Goal: Task Accomplishment & Management: Manage account settings

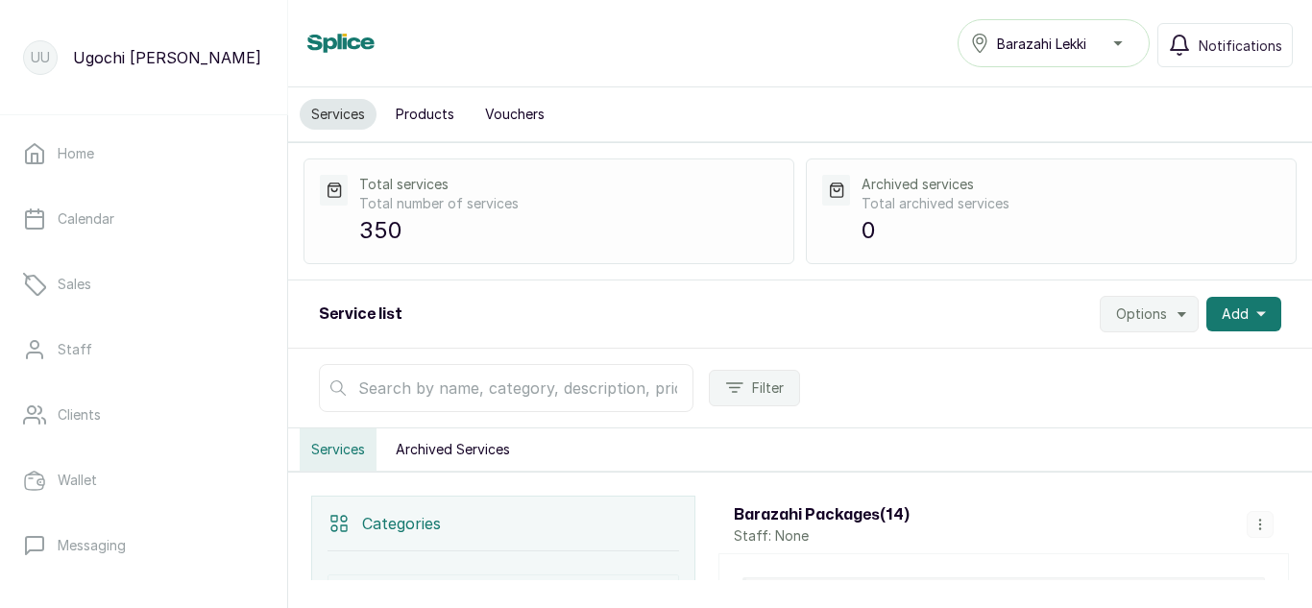
click at [418, 111] on button "Products" at bounding box center [425, 114] width 82 height 31
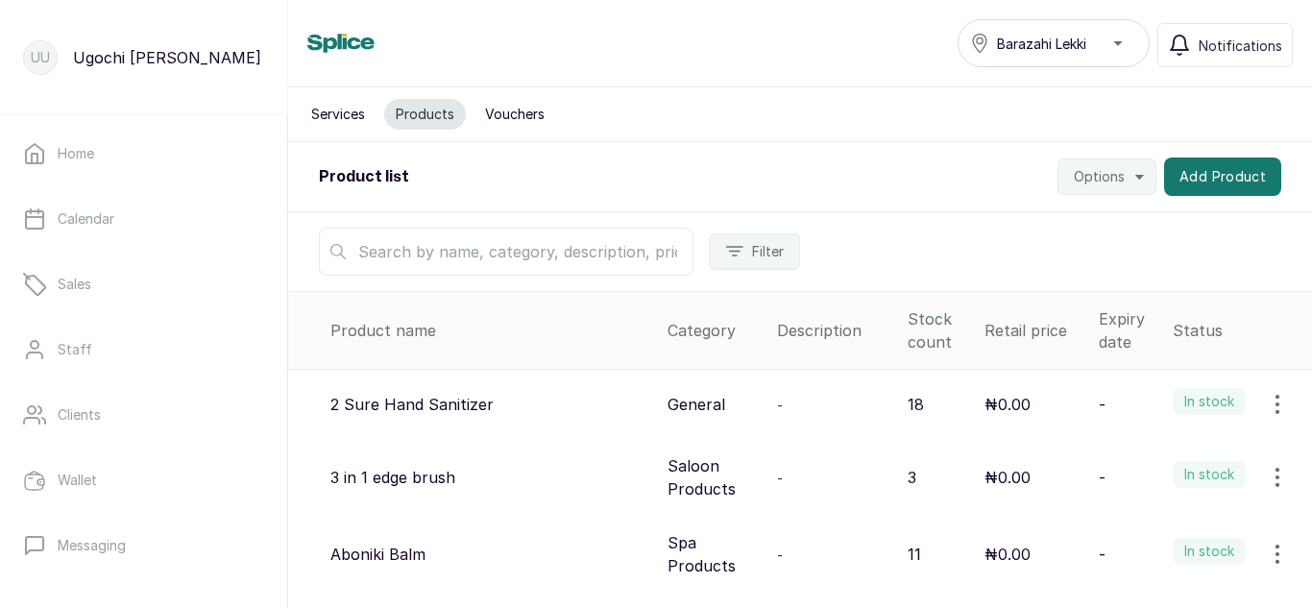
click at [498, 249] on input "text" at bounding box center [506, 252] width 375 height 48
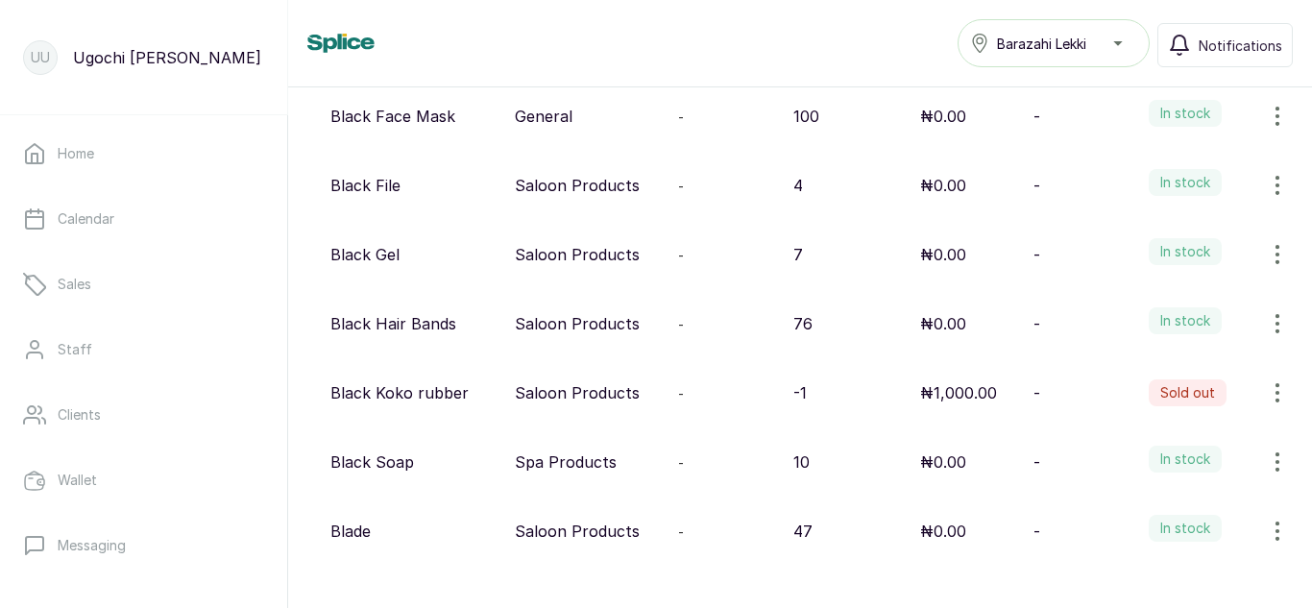
scroll to position [269, 0]
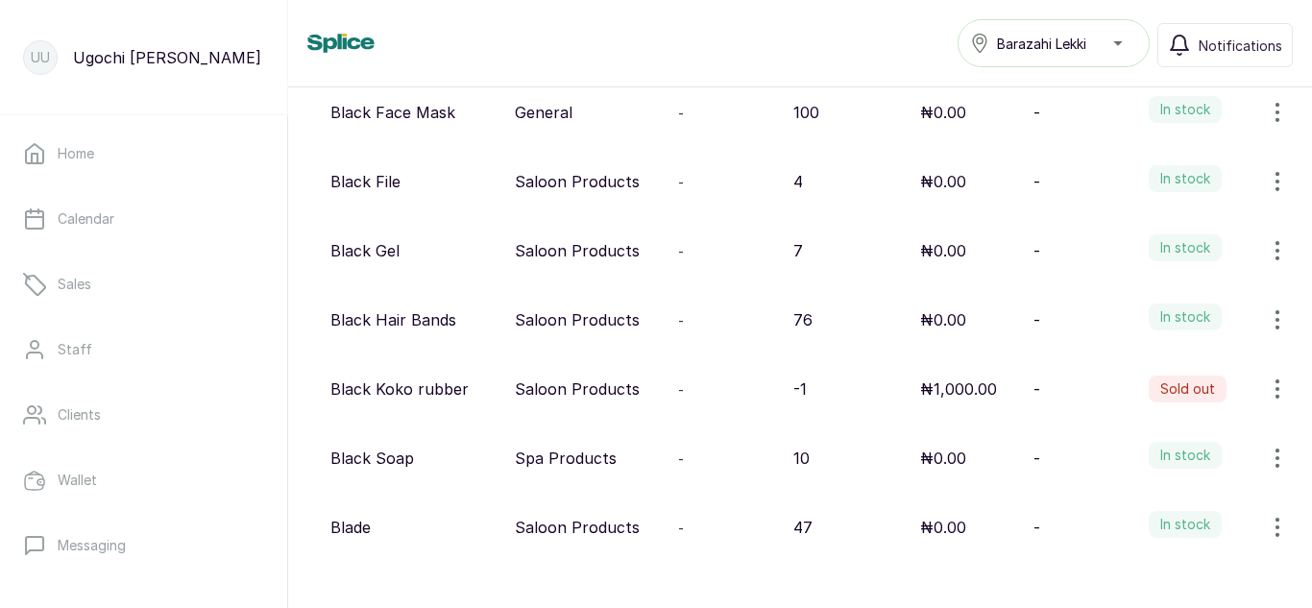
type input "bla"
click at [1276, 459] on icon "button" at bounding box center [1277, 457] width 2 height 17
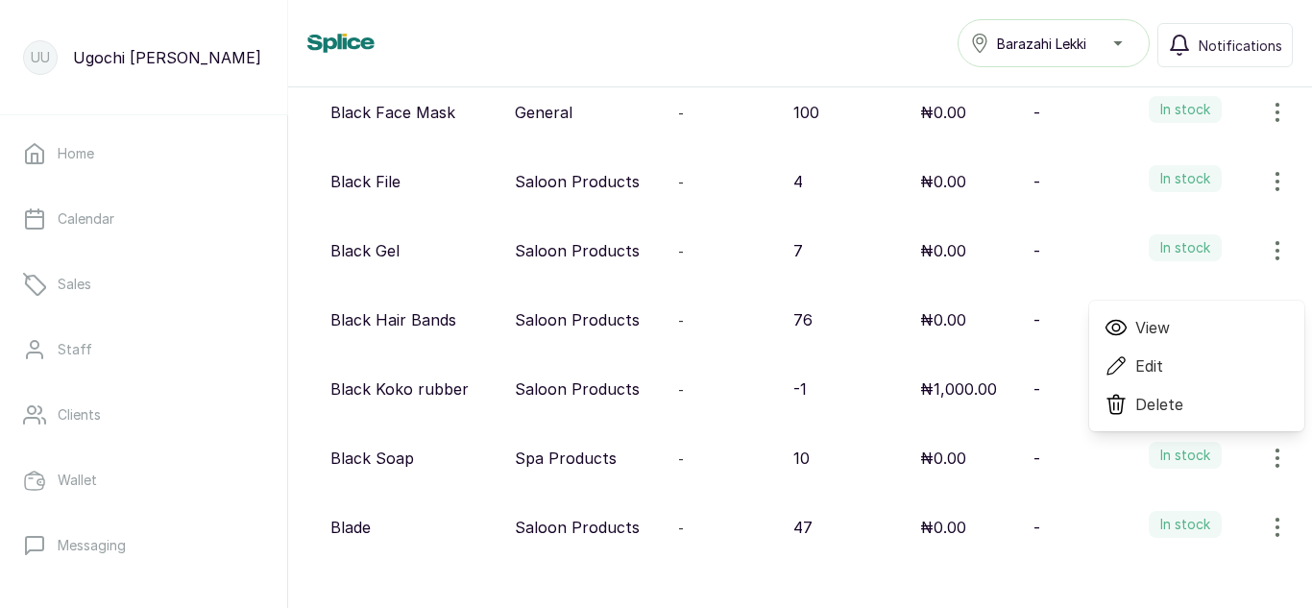
click at [1104, 329] on icon at bounding box center [1115, 327] width 23 height 23
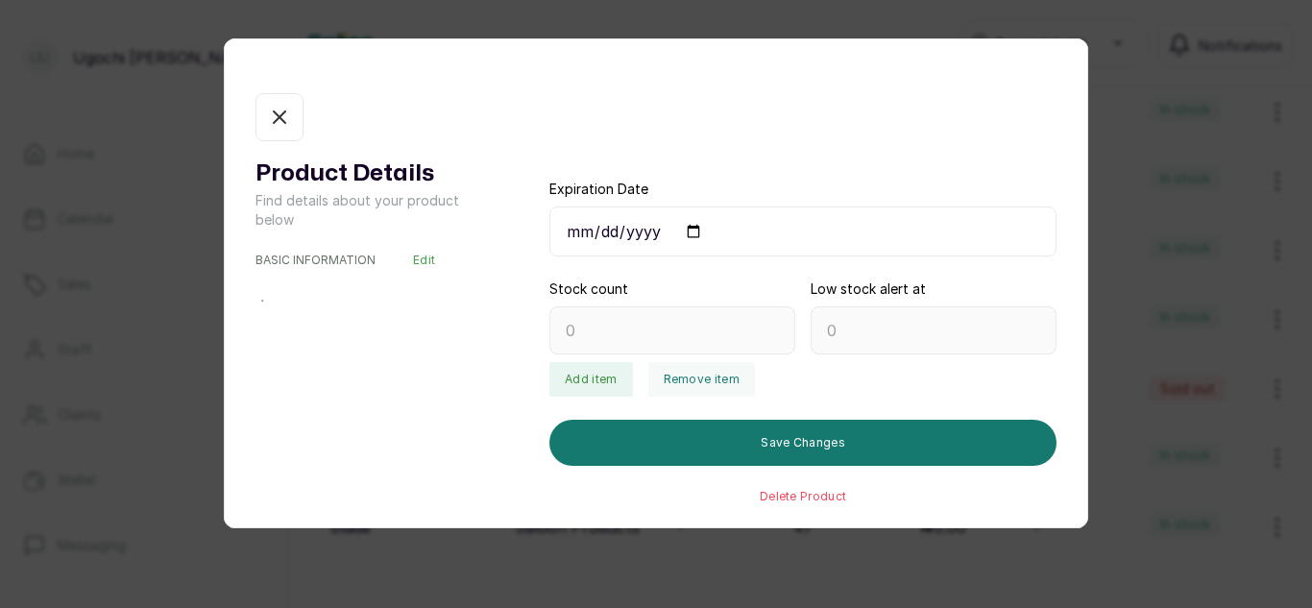
type input "10"
type input "2"
click at [671, 371] on button "Remove item" at bounding box center [701, 379] width 107 height 35
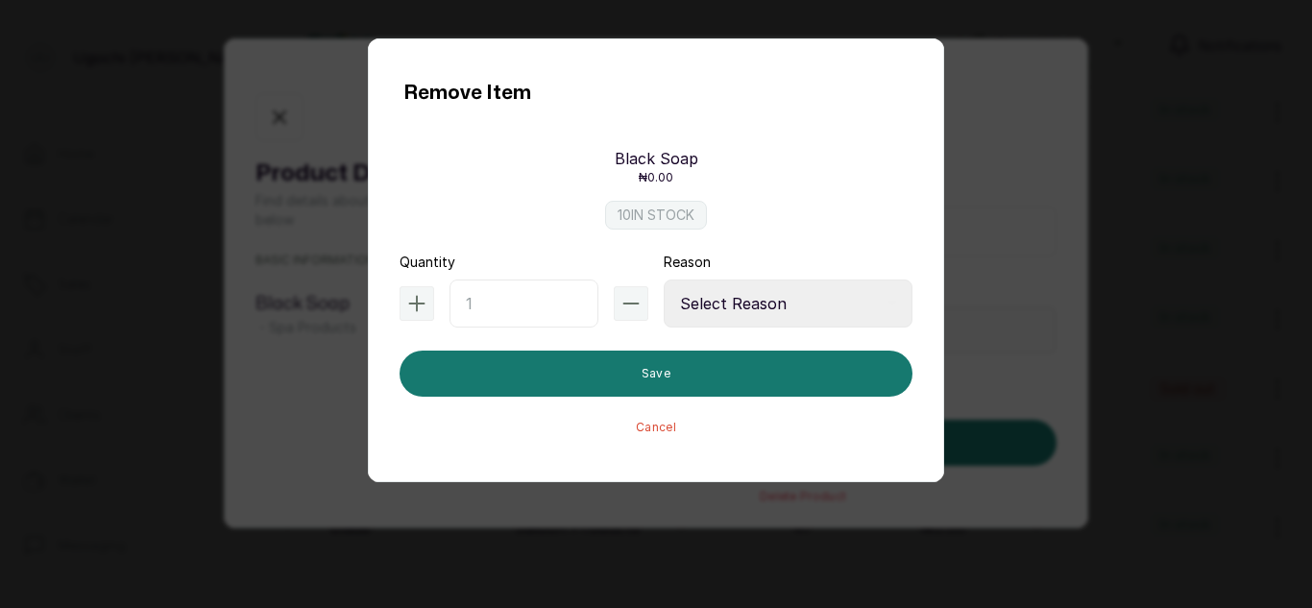
click at [469, 312] on input "text" at bounding box center [523, 303] width 149 height 48
type input "1"
click at [741, 308] on select "Select Reason Internal Use New Stock Damaged Adjustment Transfer Return Other" at bounding box center [788, 303] width 249 height 48
select select "internal_use"
click at [664, 279] on select "Select Reason Internal Use New Stock Damaged Adjustment Transfer Return Other" at bounding box center [788, 303] width 249 height 48
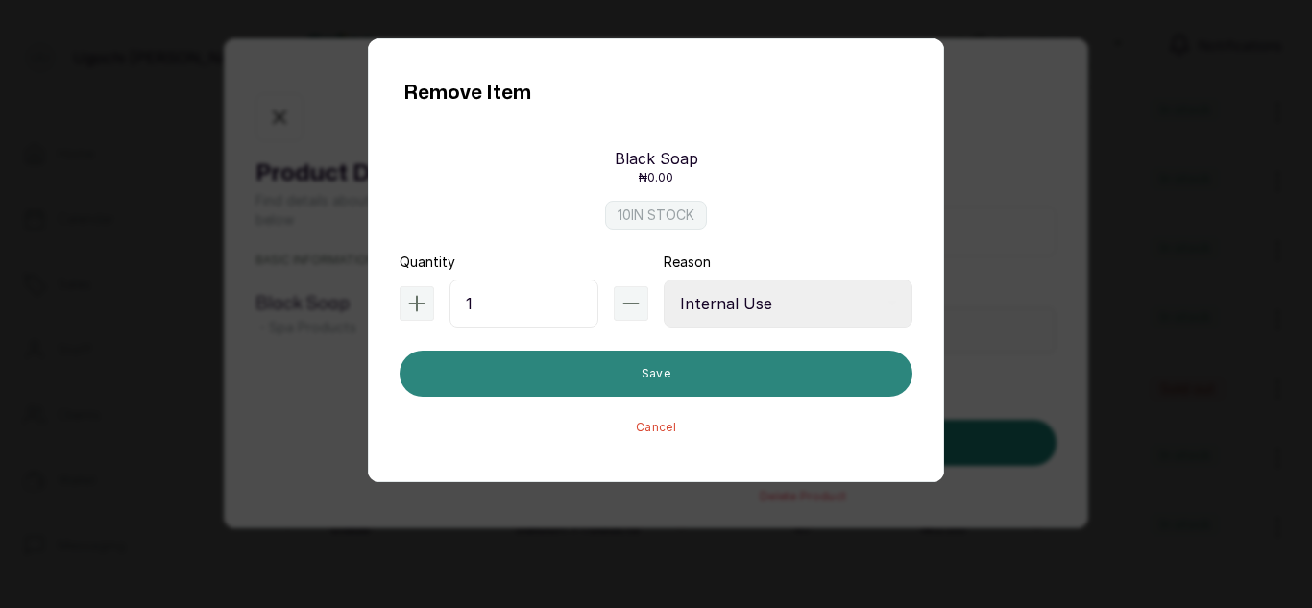
click at [667, 363] on button "Save" at bounding box center [655, 373] width 513 height 46
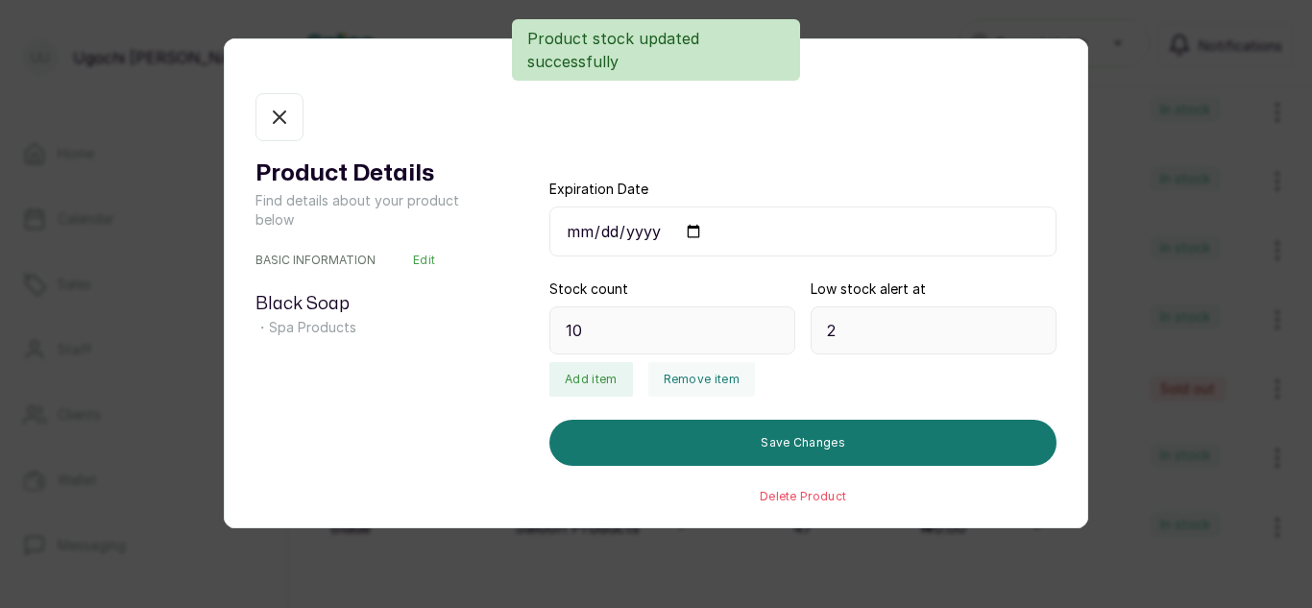
type input "9"
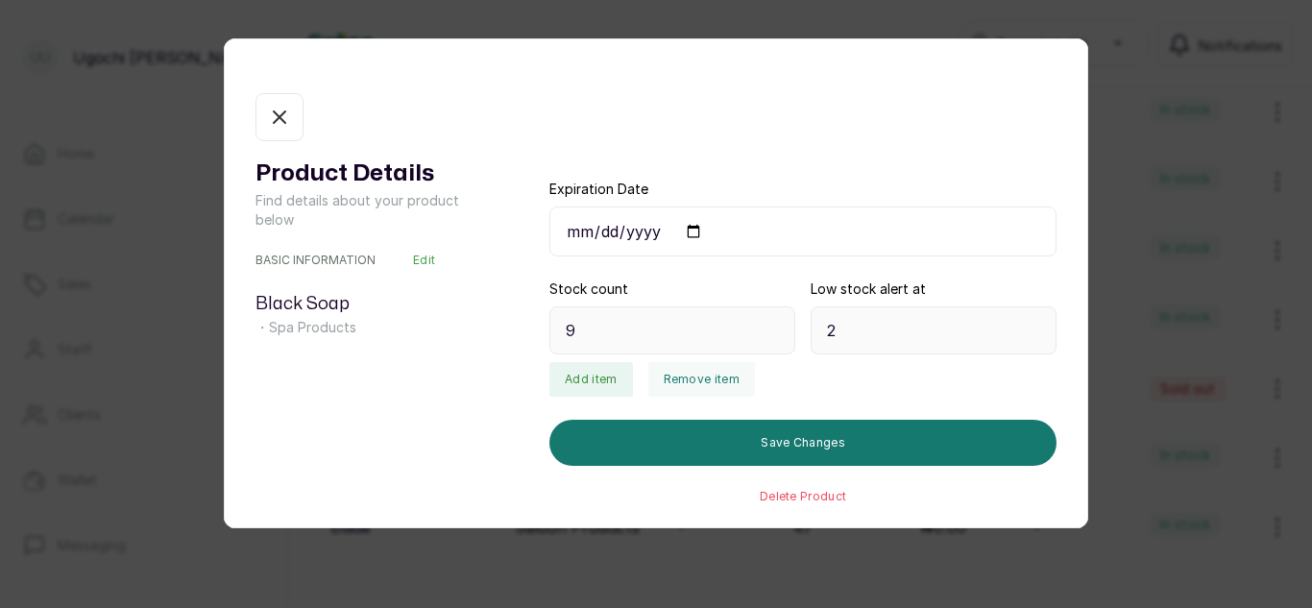
click at [271, 119] on icon "button" at bounding box center [279, 117] width 23 height 23
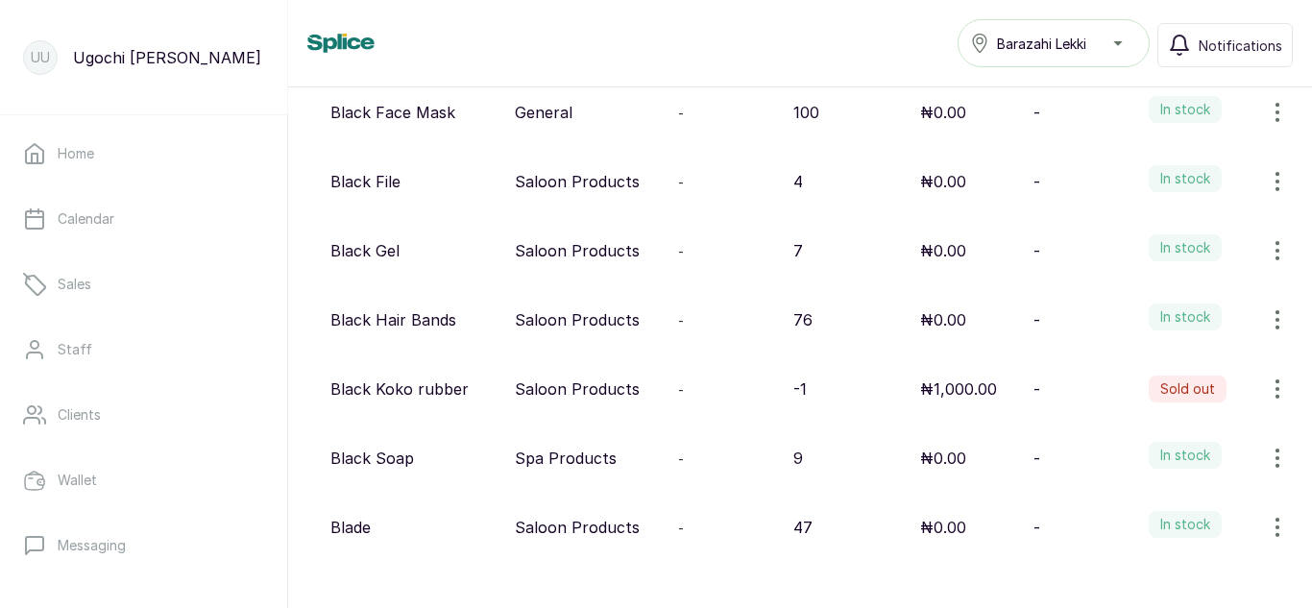
scroll to position [0, 0]
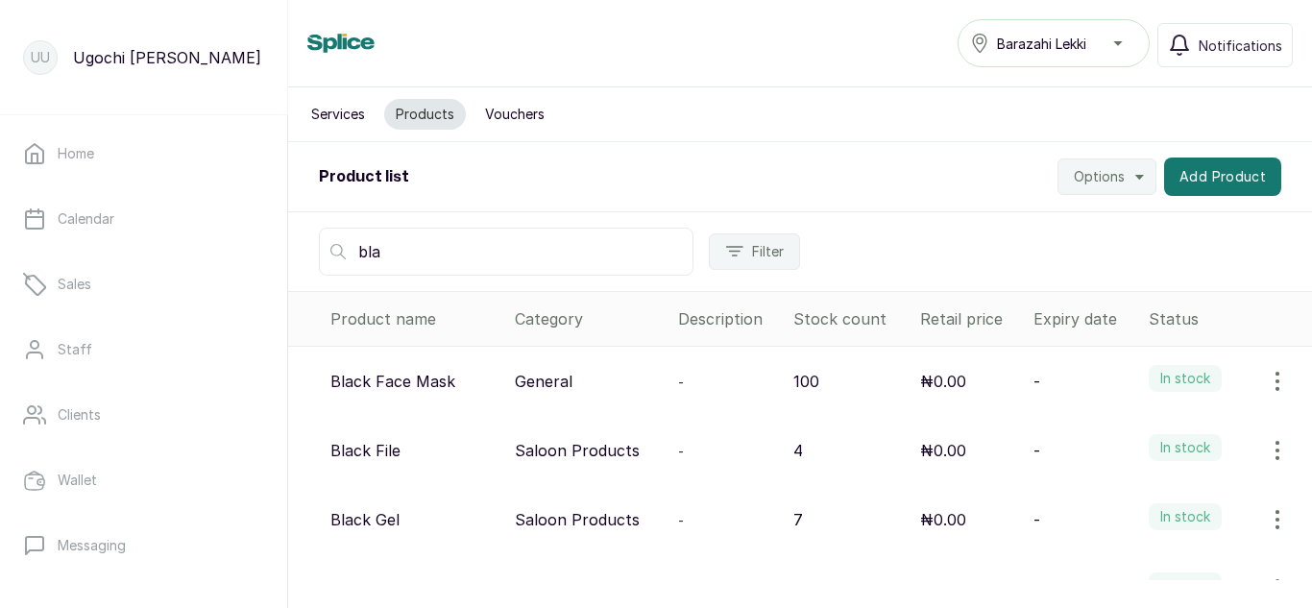
click at [444, 258] on input "bla" at bounding box center [506, 252] width 375 height 48
type input "b"
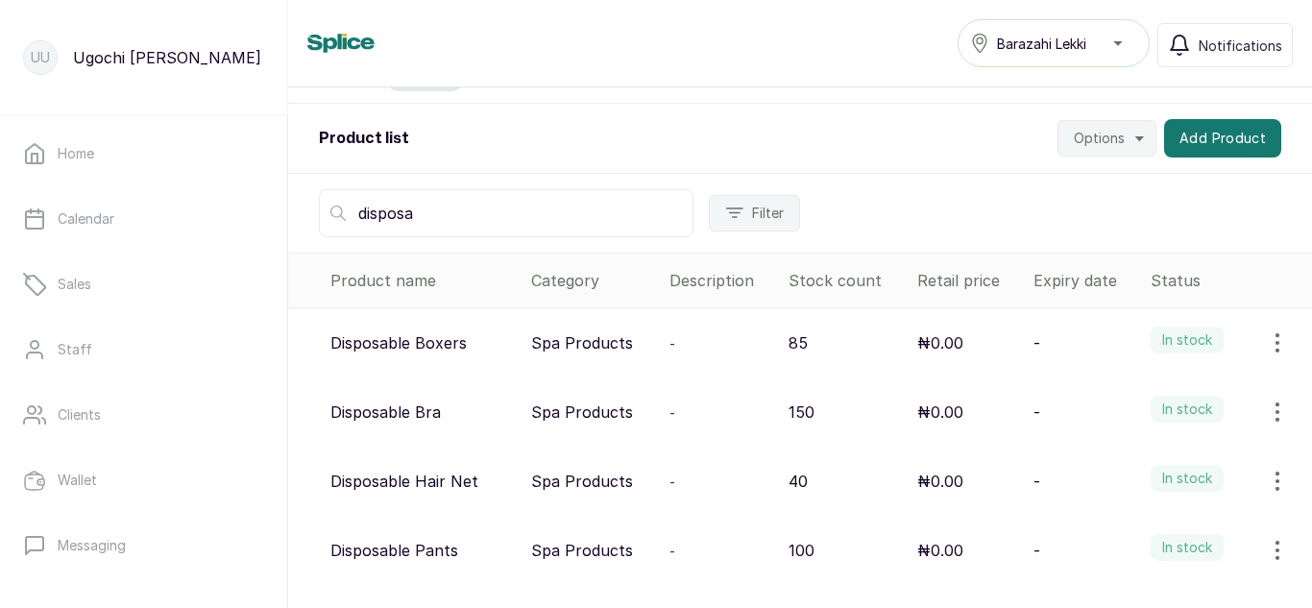
scroll to position [77, 0]
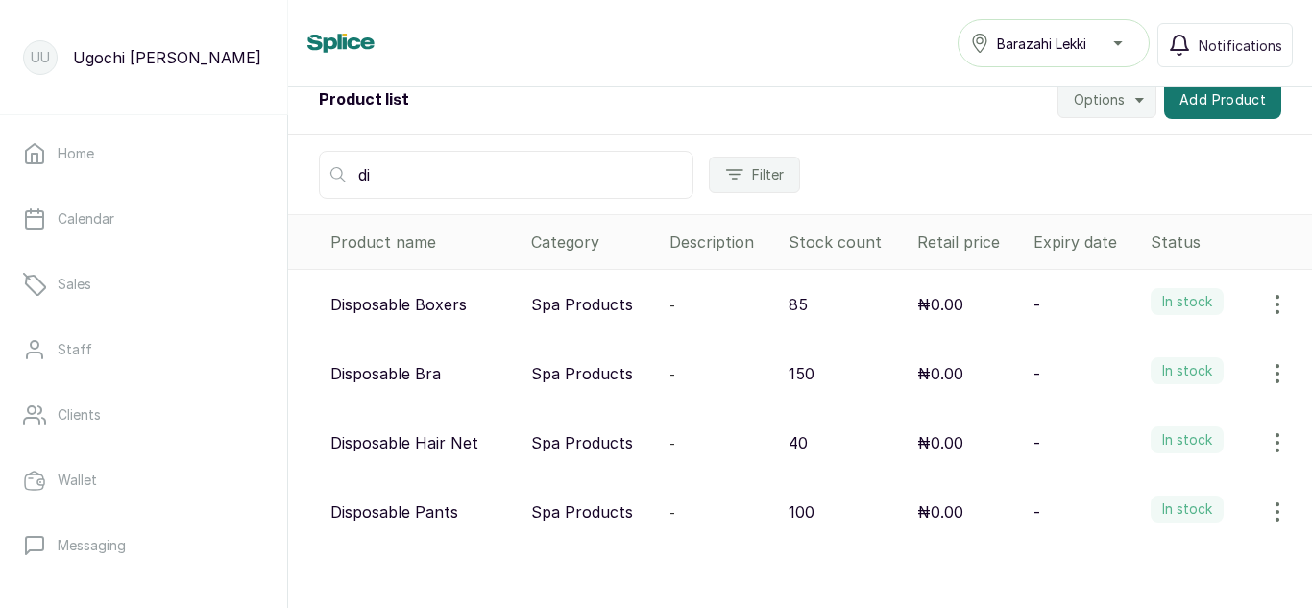
type input "d"
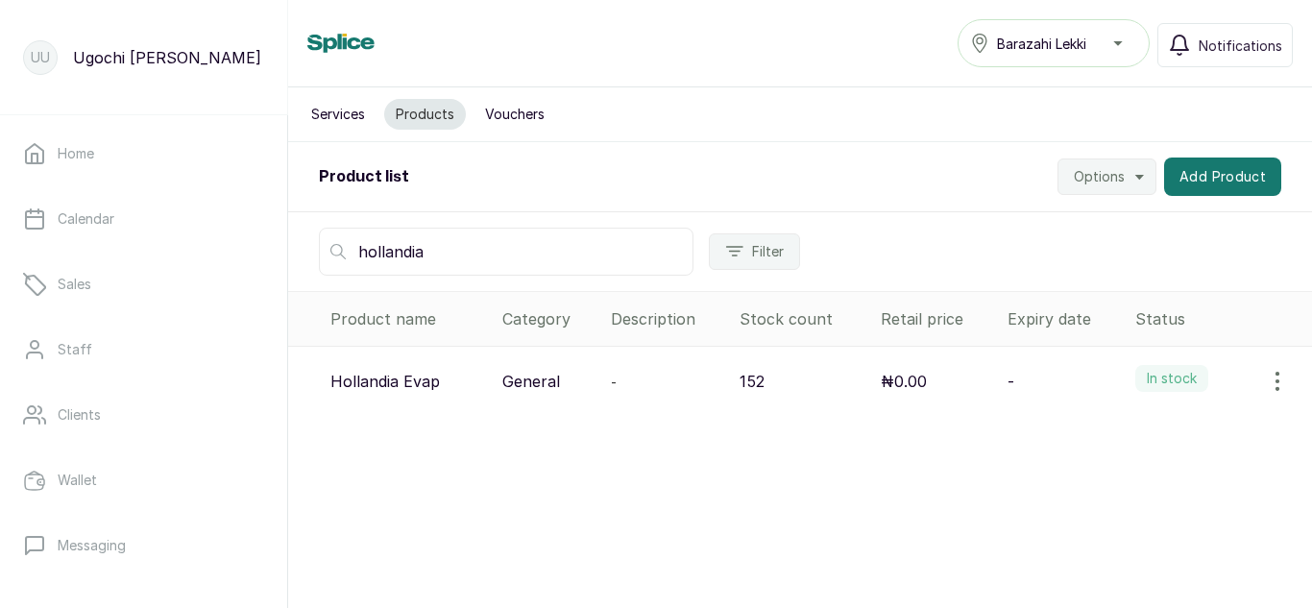
type input "hollandia"
click at [1276, 389] on icon "button" at bounding box center [1277, 381] width 2 height 17
click at [1104, 440] on icon at bounding box center [1115, 434] width 23 height 23
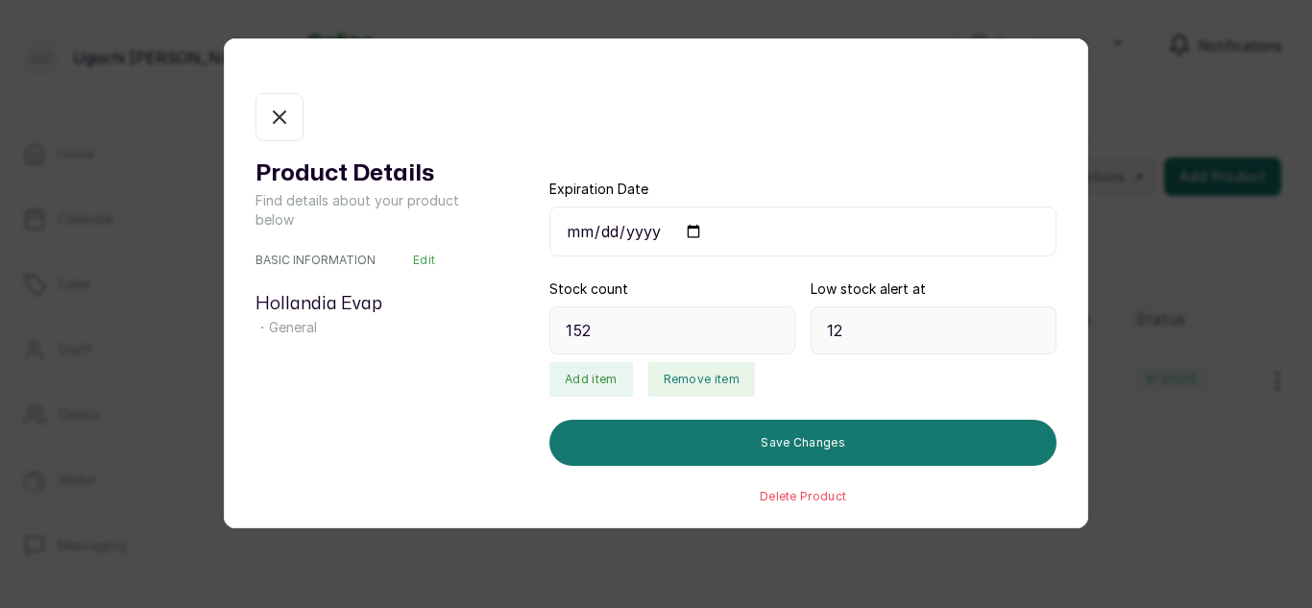
click at [714, 375] on button "Remove item" at bounding box center [701, 379] width 107 height 35
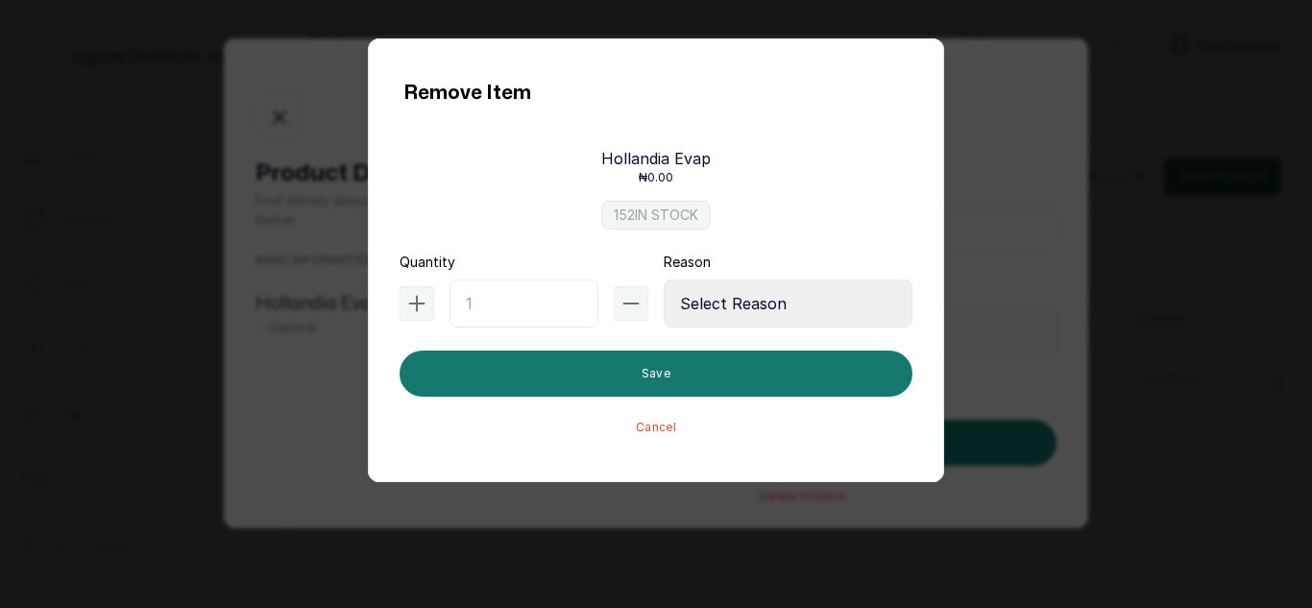
click at [542, 295] on input "text" at bounding box center [523, 303] width 149 height 48
type input "5"
click at [734, 302] on select "Select Reason Internal Use New Stock Damaged Adjustment Transfer Return Other" at bounding box center [788, 303] width 249 height 48
select select "internal_use"
click at [664, 279] on select "Select Reason Internal Use New Stock Damaged Adjustment Transfer Return Other" at bounding box center [788, 303] width 249 height 48
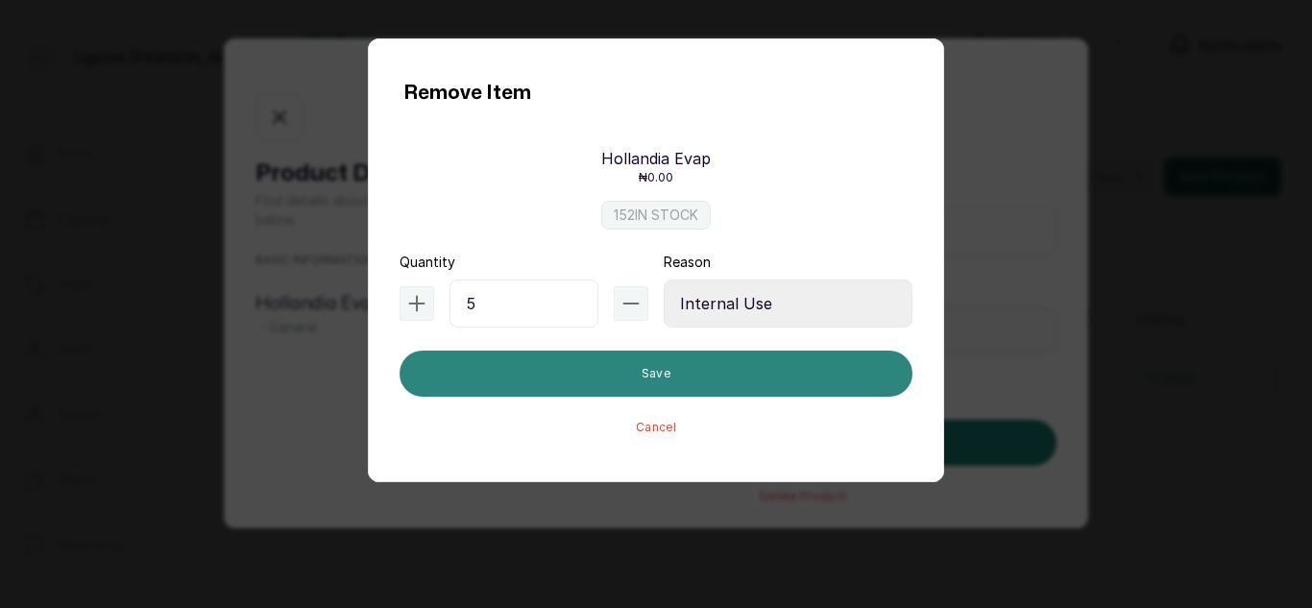
click at [689, 367] on button "Save" at bounding box center [655, 373] width 513 height 46
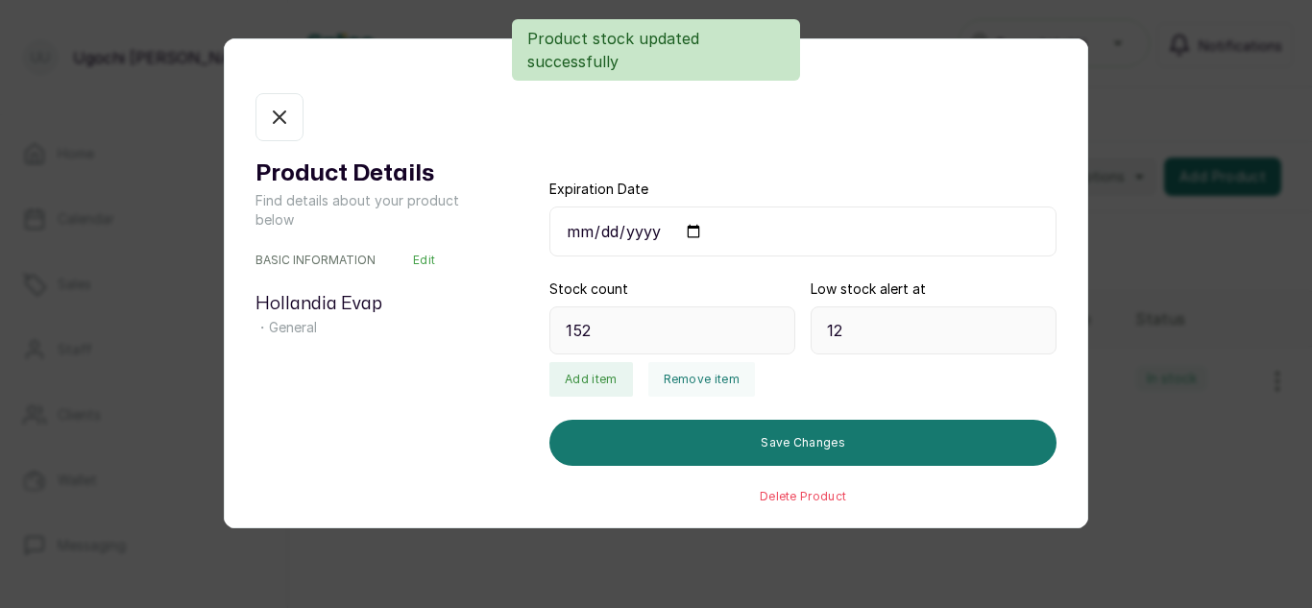
type input "147"
click at [272, 118] on icon "button" at bounding box center [279, 117] width 23 height 23
